Goal: Transaction & Acquisition: Purchase product/service

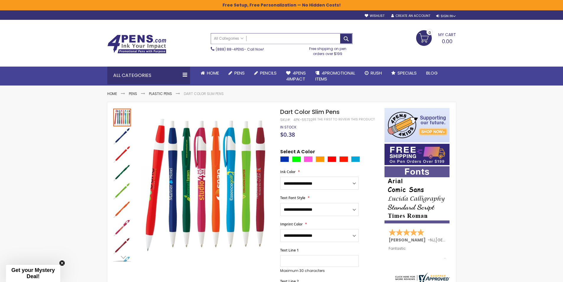
click at [269, 40] on input "Search" at bounding box center [281, 38] width 141 height 10
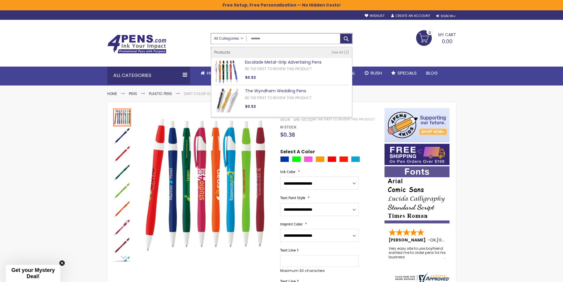
drag, startPoint x: 267, startPoint y: 38, endPoint x: 224, endPoint y: 38, distance: 42.8
click at [224, 38] on div "All Categories All Categories Pens Plastic Pens Metal Pens Grip Pens Laser Engr…" at bounding box center [281, 38] width 141 height 10
drag, startPoint x: 267, startPoint y: 38, endPoint x: 246, endPoint y: 38, distance: 21.3
click at [246, 38] on div "All Categories All Categories Pens Plastic Pens Metal Pens Grip Pens Laser Engr…" at bounding box center [281, 38] width 141 height 10
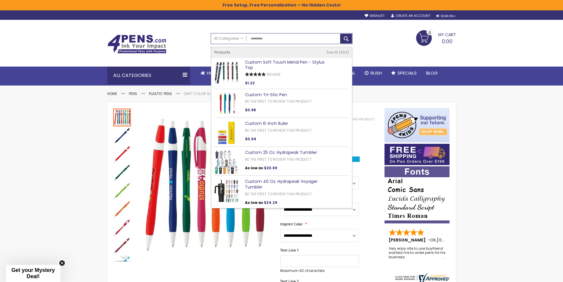
drag, startPoint x: 252, startPoint y: 63, endPoint x: 266, endPoint y: 82, distance: 23.0
click at [252, 64] on link "Custom Soft Touch Metal Pen - Stylus Top" at bounding box center [284, 65] width 79 height 12
type input "**********"
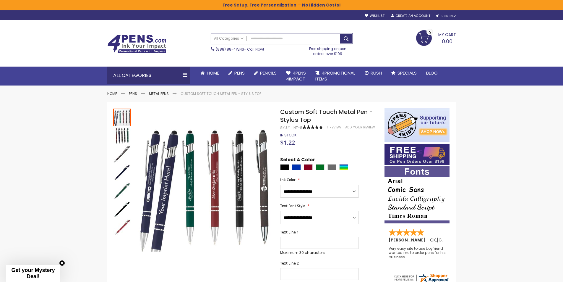
click at [256, 36] on input "Search" at bounding box center [281, 38] width 141 height 10
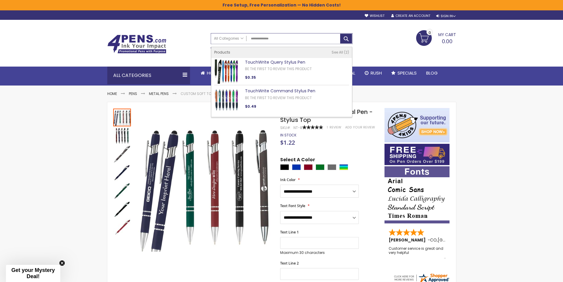
type input "**********"
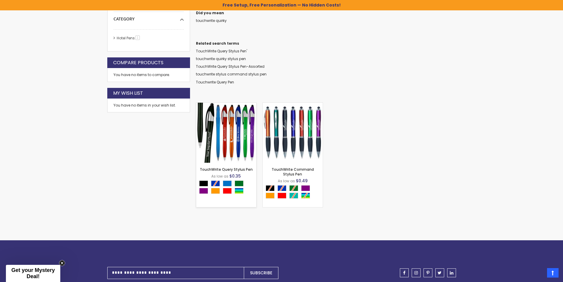
scroll to position [129, 0]
click at [215, 137] on img at bounding box center [226, 132] width 60 height 60
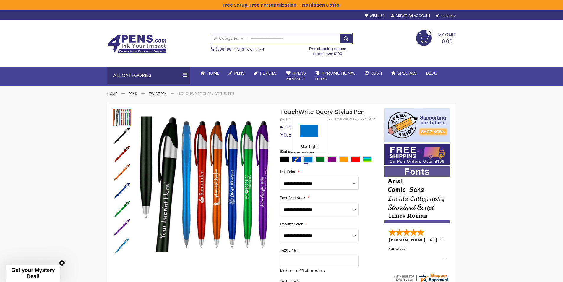
click at [306, 160] on div "Blue Light" at bounding box center [308, 159] width 9 height 6
type input "****"
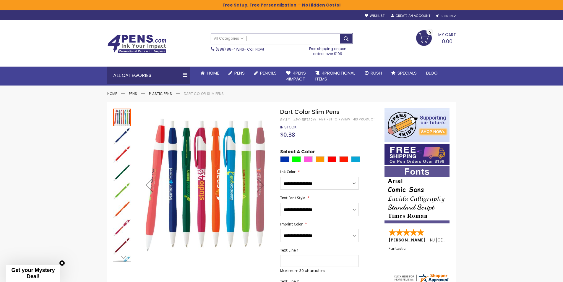
click at [252, 40] on input "Search" at bounding box center [281, 38] width 141 height 10
type input "**********"
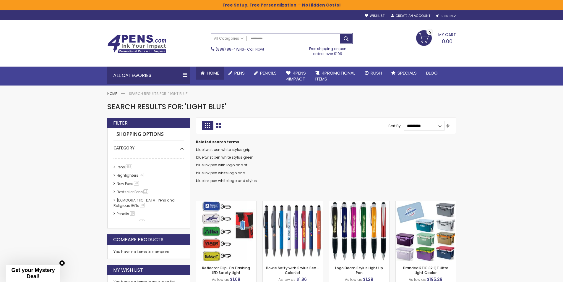
click at [212, 74] on span "Home" at bounding box center [213, 73] width 12 height 6
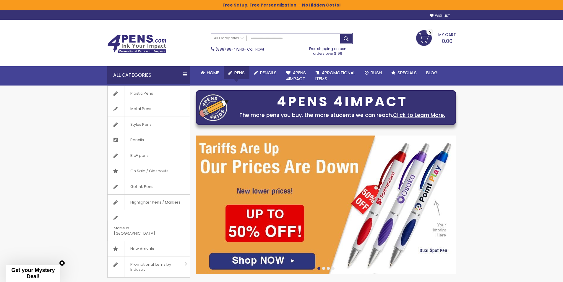
click at [245, 73] on span "Pens" at bounding box center [239, 72] width 10 height 6
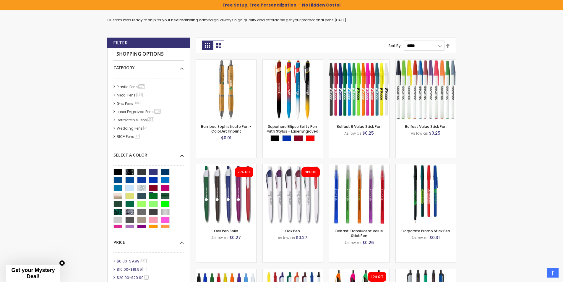
scroll to position [148, 0]
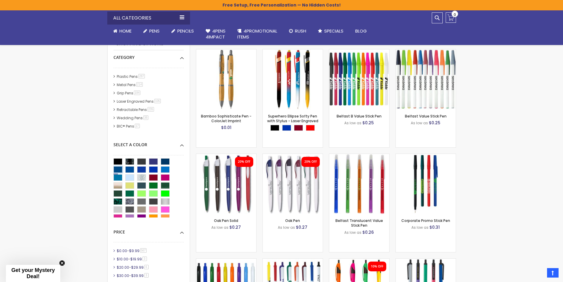
click at [118, 170] on div "Ocean Blue" at bounding box center [117, 169] width 9 height 7
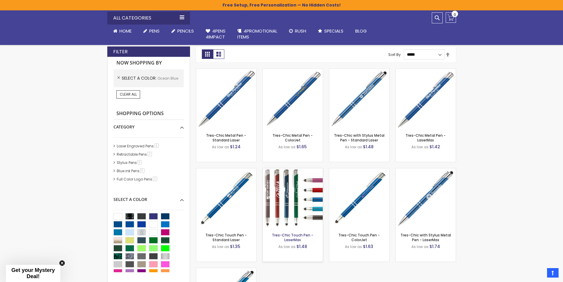
scroll to position [118, 0]
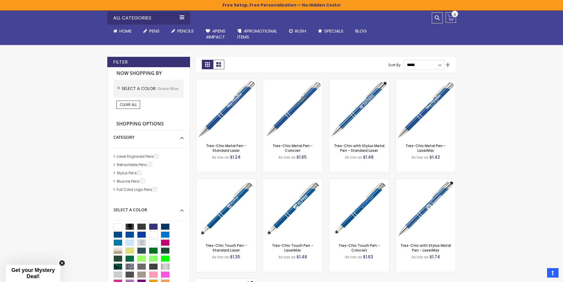
click at [118, 243] on div "Aqua" at bounding box center [117, 242] width 9 height 7
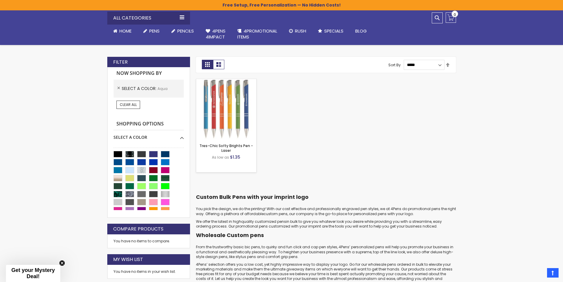
click at [205, 117] on img at bounding box center [226, 109] width 60 height 60
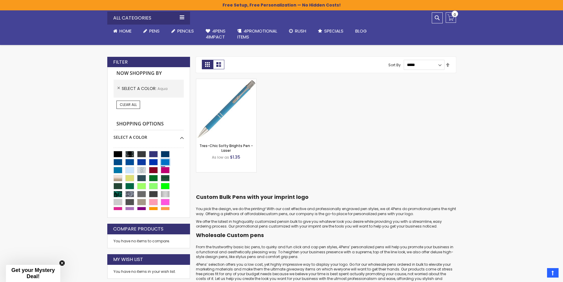
click at [165, 161] on div "Blue Light" at bounding box center [165, 162] width 9 height 7
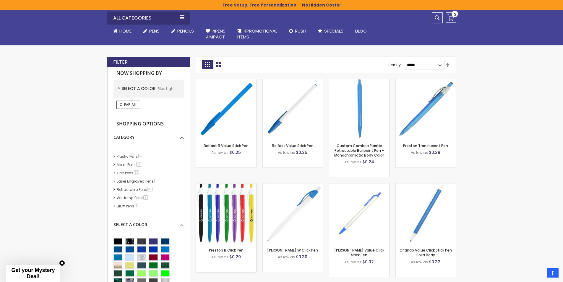
click at [230, 215] on img at bounding box center [226, 213] width 60 height 60
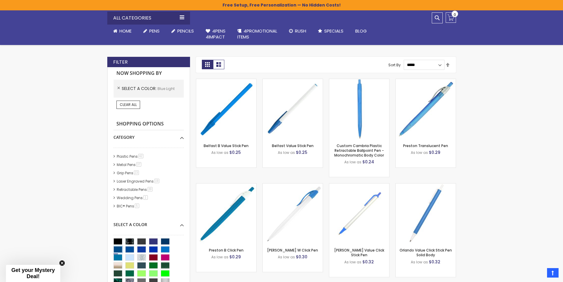
click at [119, 248] on div "Ocean Blue" at bounding box center [117, 249] width 9 height 7
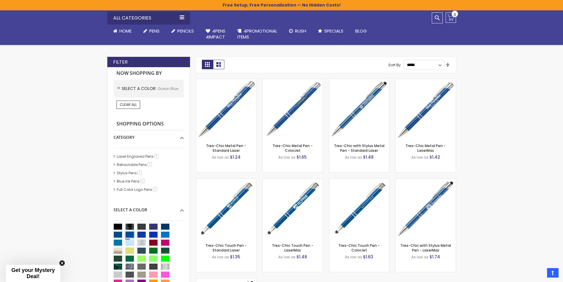
click at [130, 236] on div "Dark Blue" at bounding box center [129, 234] width 9 height 7
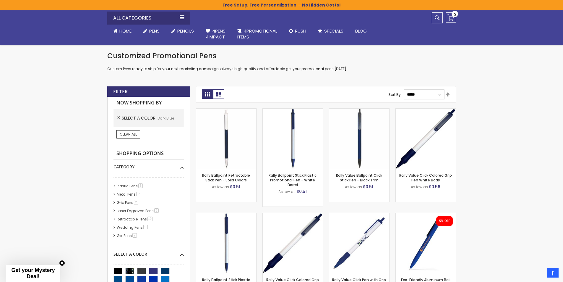
scroll to position [177, 0]
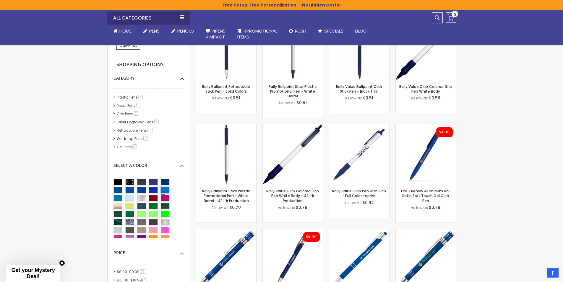
click at [166, 191] on div "Blue Light" at bounding box center [165, 190] width 9 height 7
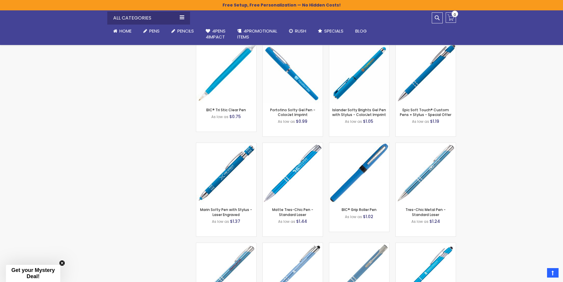
scroll to position [1300, 0]
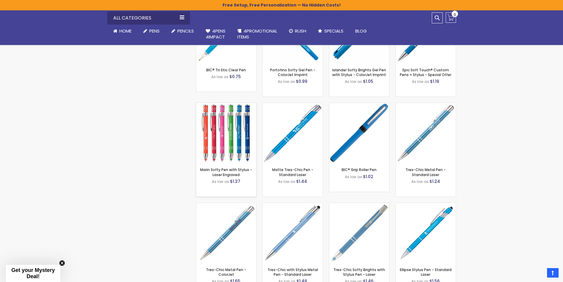
click at [234, 128] on img at bounding box center [226, 133] width 60 height 60
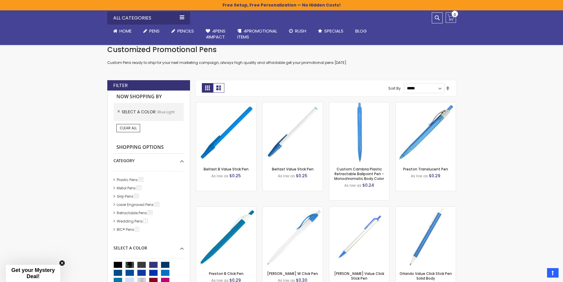
scroll to position [0, 0]
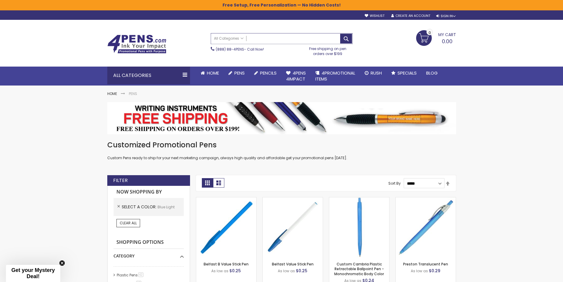
click at [259, 41] on input "Search" at bounding box center [281, 38] width 141 height 10
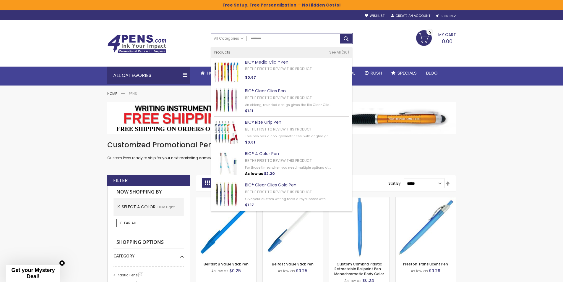
click at [257, 60] on link "BIC® Media Clic™ Pen" at bounding box center [266, 62] width 43 height 6
type input "*********"
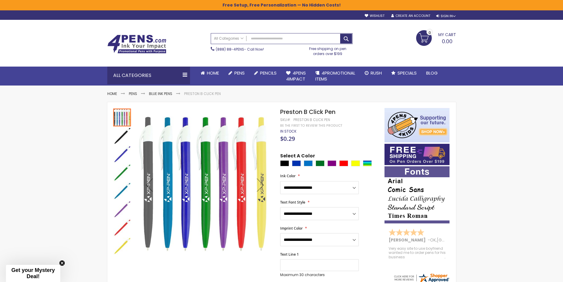
drag, startPoint x: 123, startPoint y: 190, endPoint x: 128, endPoint y: 191, distance: 5.1
click at [123, 190] on img "Preston B Click Pen" at bounding box center [122, 191] width 18 height 18
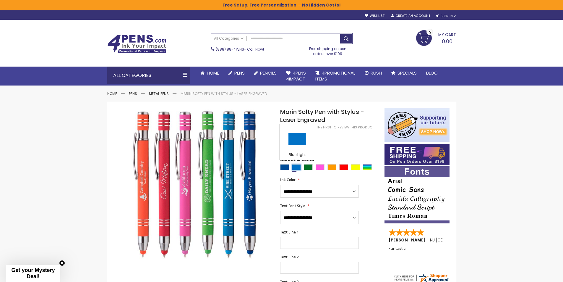
click at [296, 166] on div "Blue Light" at bounding box center [296, 167] width 9 height 6
type input "****"
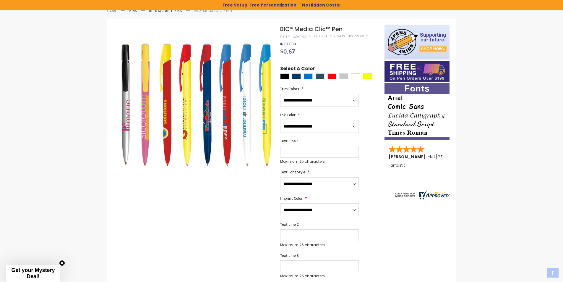
scroll to position [89, 0]
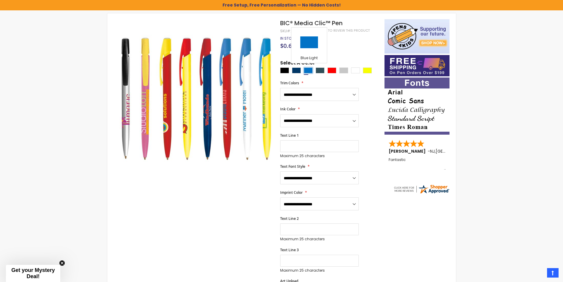
click at [308, 71] on div "Blue Light" at bounding box center [308, 70] width 9 height 6
type input "****"
